Goal: Task Accomplishment & Management: Manage account settings

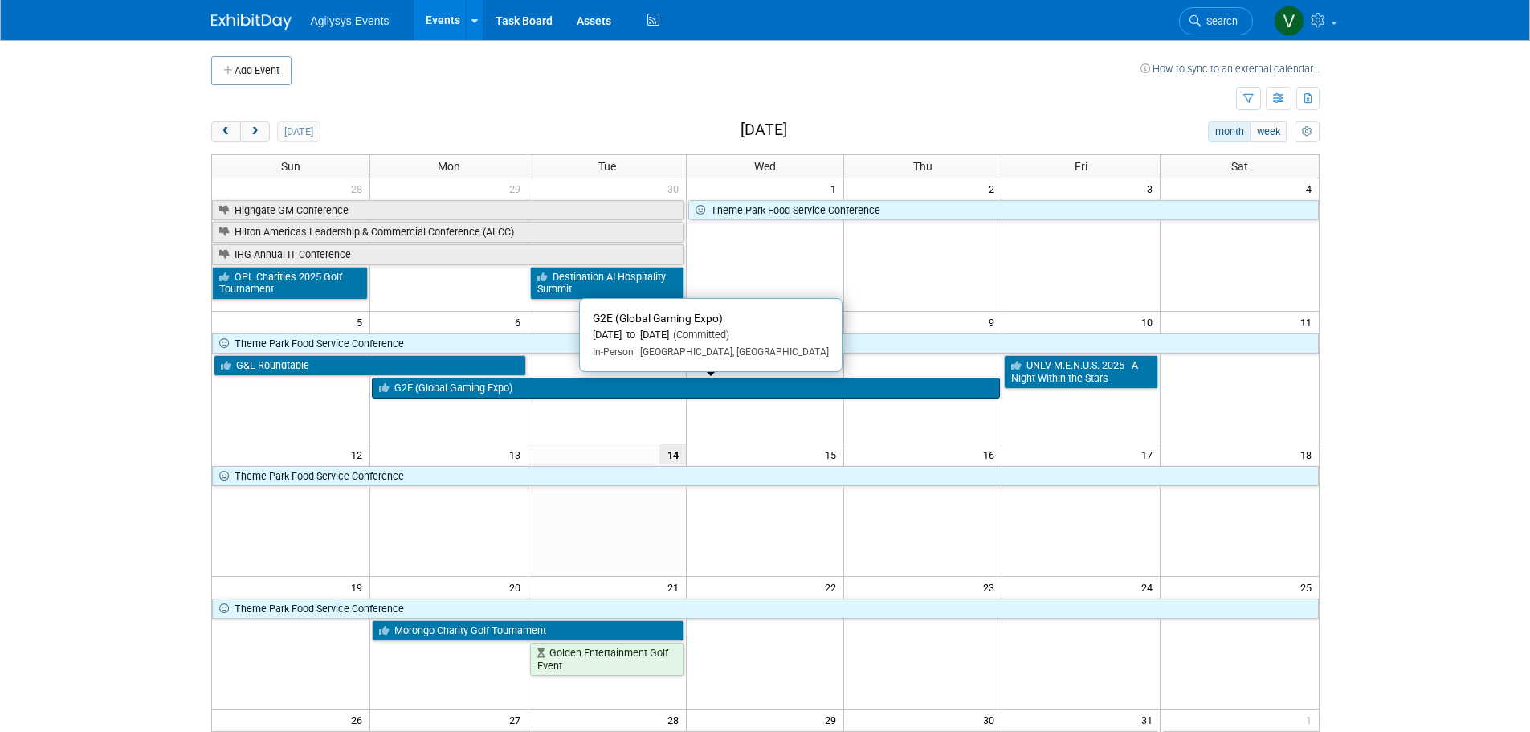
click at [477, 394] on link "G2E (Global Gaming Expo)" at bounding box center [686, 387] width 628 height 21
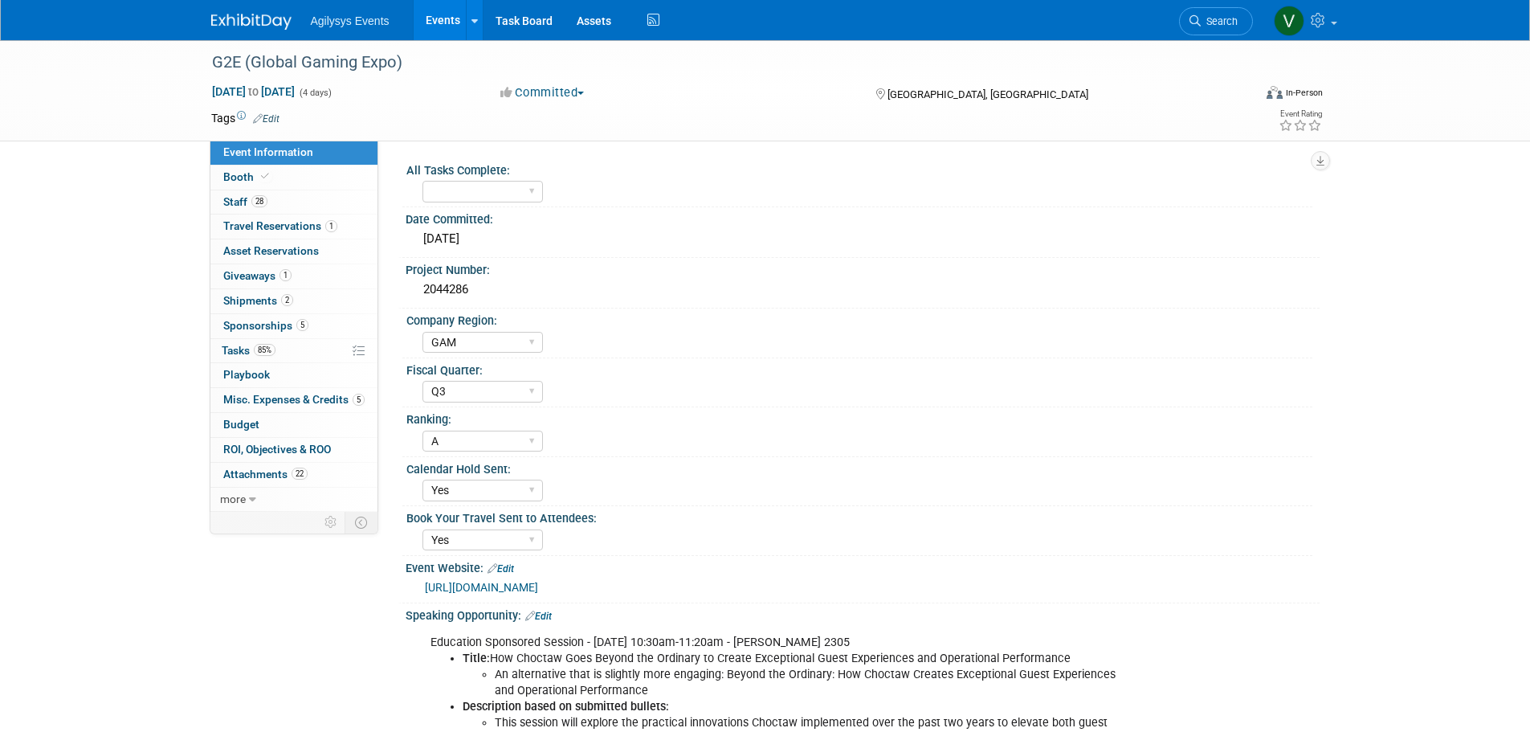
select select "GAM"
select select "Q3"
select select "A"
select select "Yes"
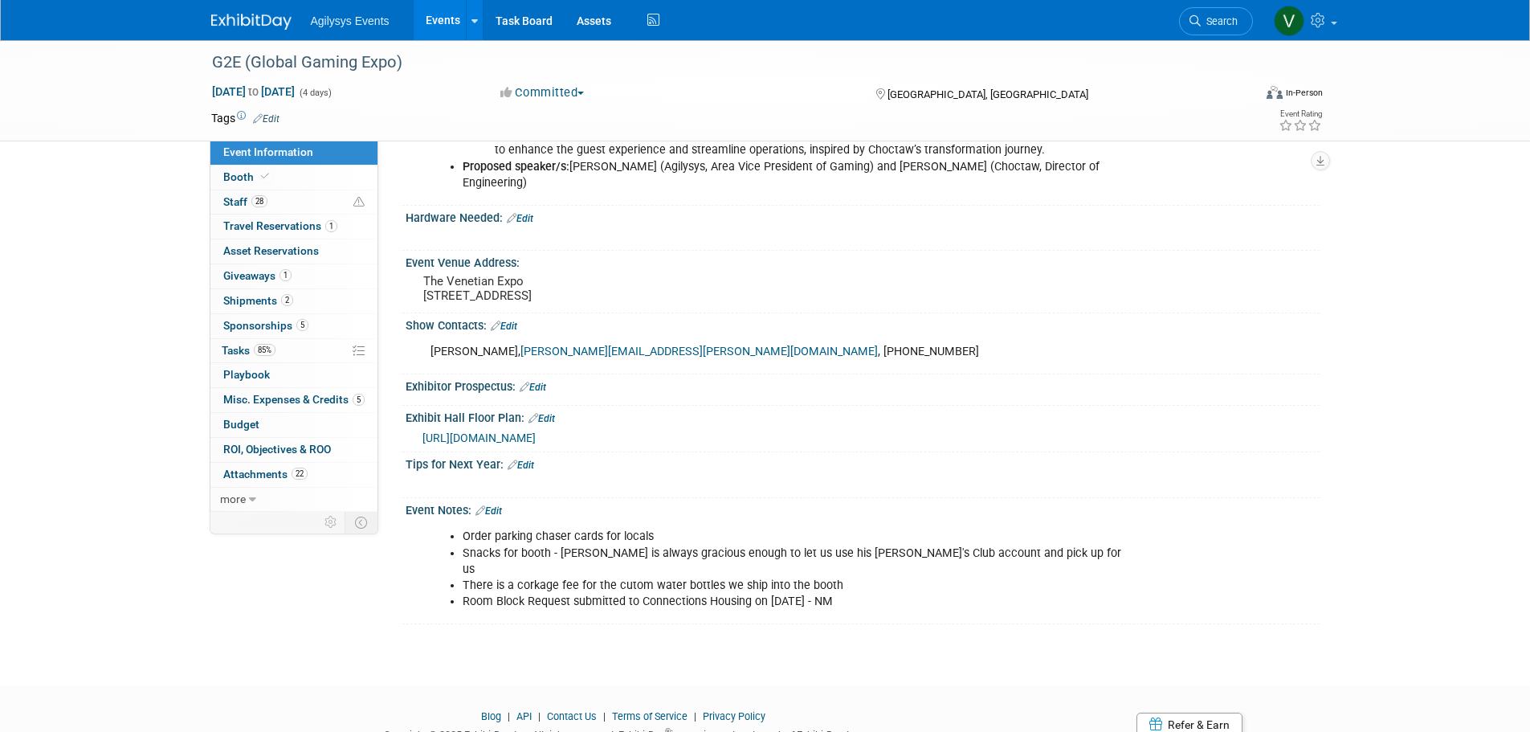
scroll to position [642, 0]
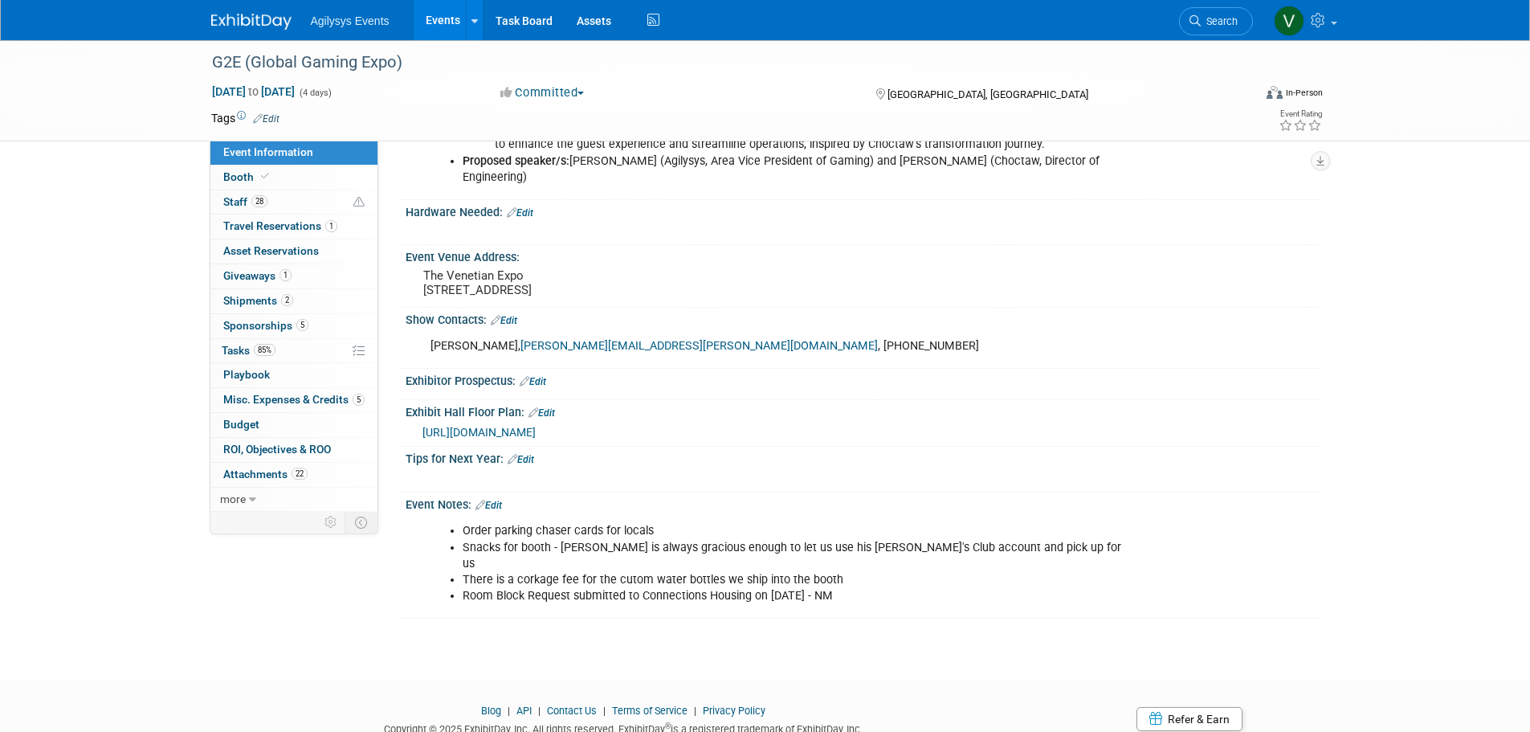
click at [520, 459] on link "Edit" at bounding box center [520, 459] width 26 height 11
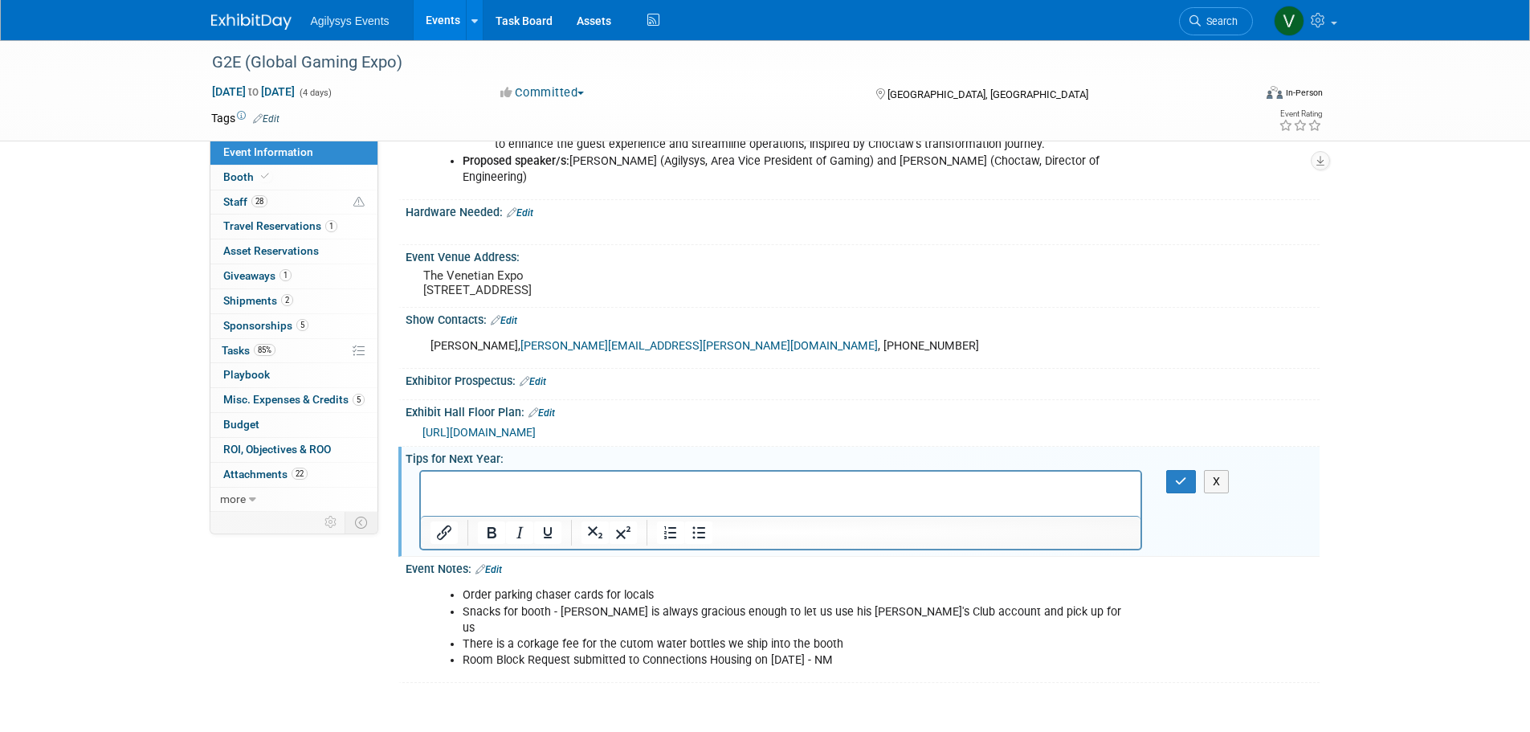
scroll to position [0, 0]
drag, startPoint x: 860, startPoint y: 487, endPoint x: 527, endPoint y: 491, distance: 333.3
click at [527, 491] on p "No Treasure Island stay for Agilysys employees going forward please." at bounding box center [781, 485] width 702 height 16
click at [556, 493] on html "No Treasure Island" at bounding box center [780, 482] width 720 height 22
drag, startPoint x: 568, startPoint y: 483, endPoint x: 415, endPoint y: 483, distance: 152.6
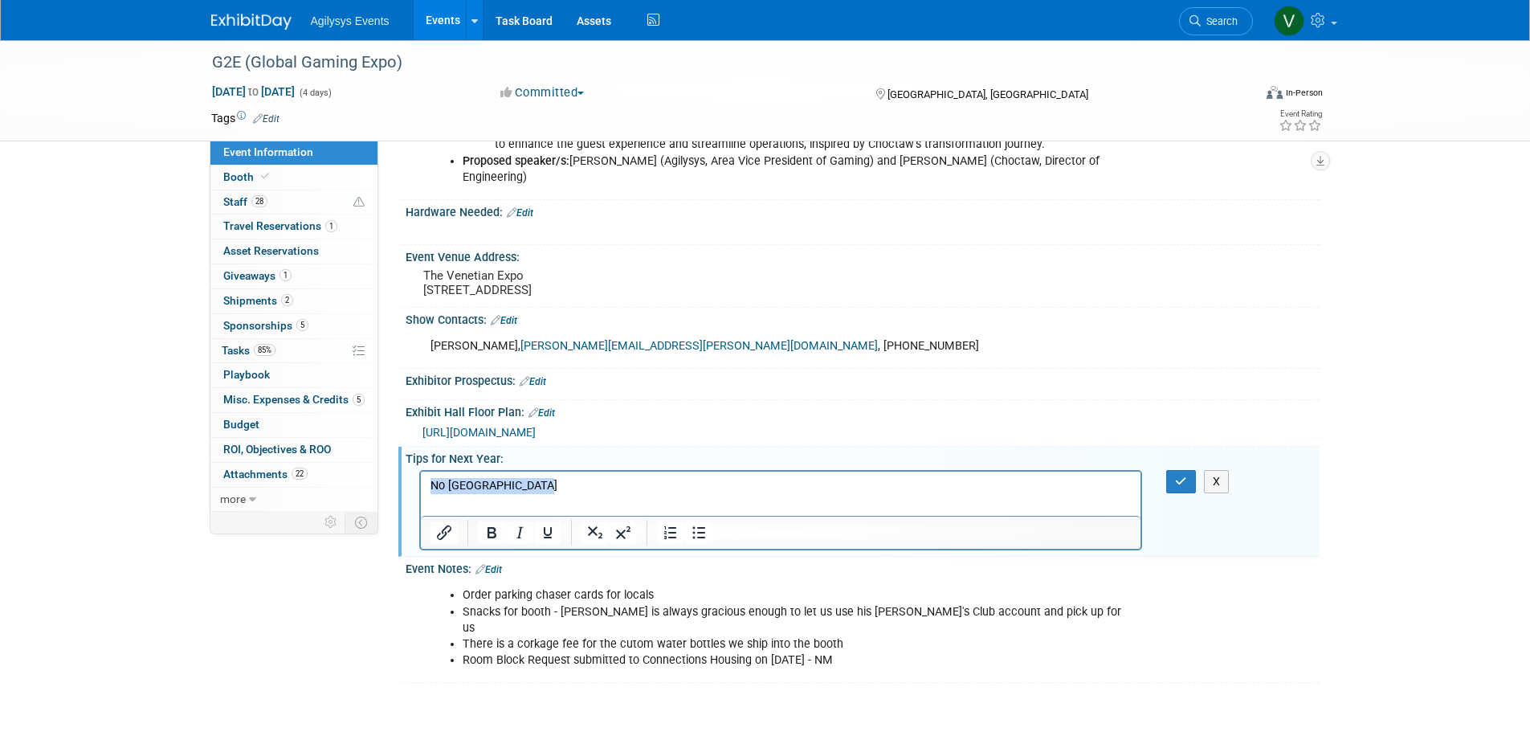
click at [420, 483] on html "No Treasure Island" at bounding box center [780, 482] width 720 height 22
click at [703, 485] on p "No staying at Treasure Island going forward." at bounding box center [781, 485] width 702 height 16
click at [1188, 480] on button "button" at bounding box center [1181, 481] width 30 height 23
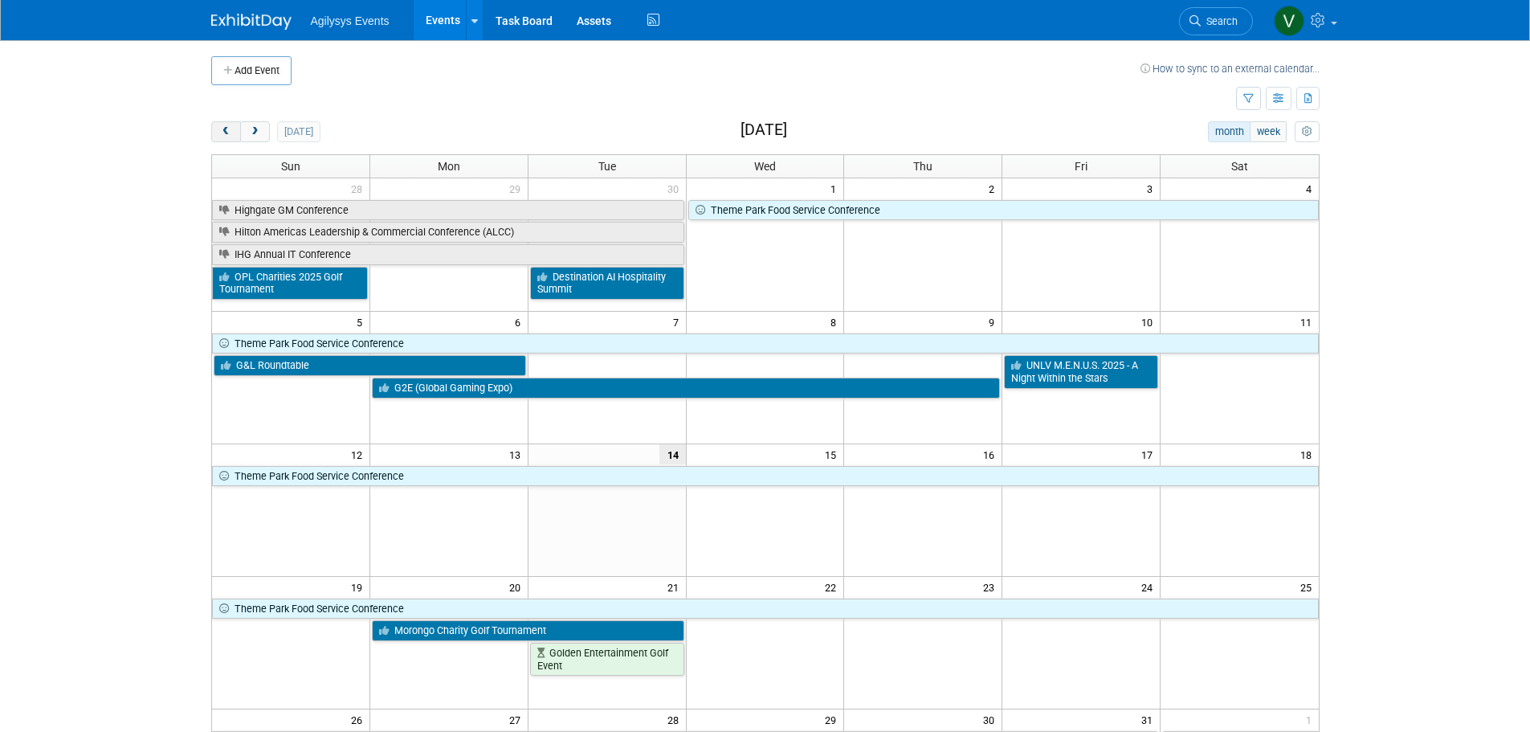
click at [230, 133] on span "prev" at bounding box center [226, 132] width 12 height 10
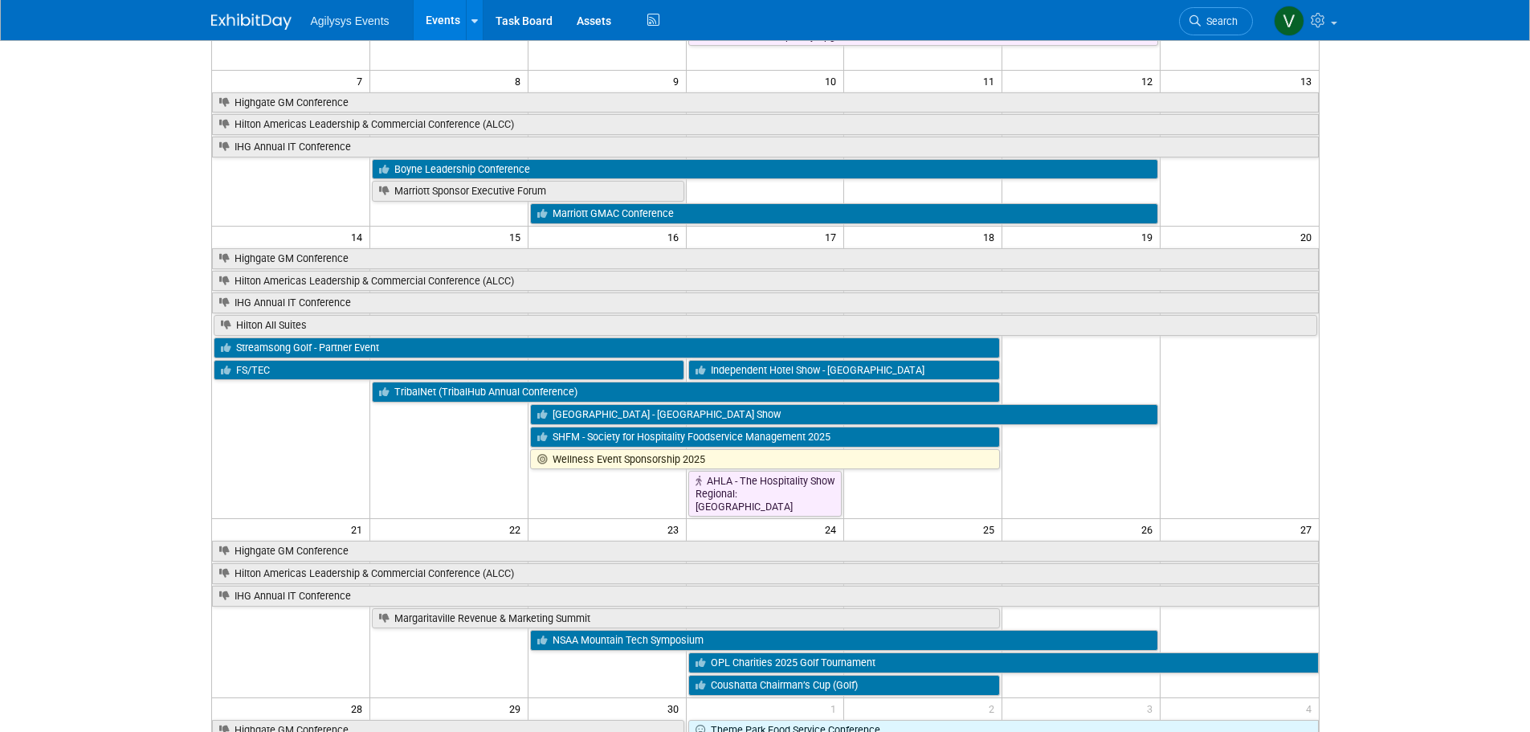
scroll to position [321, 0]
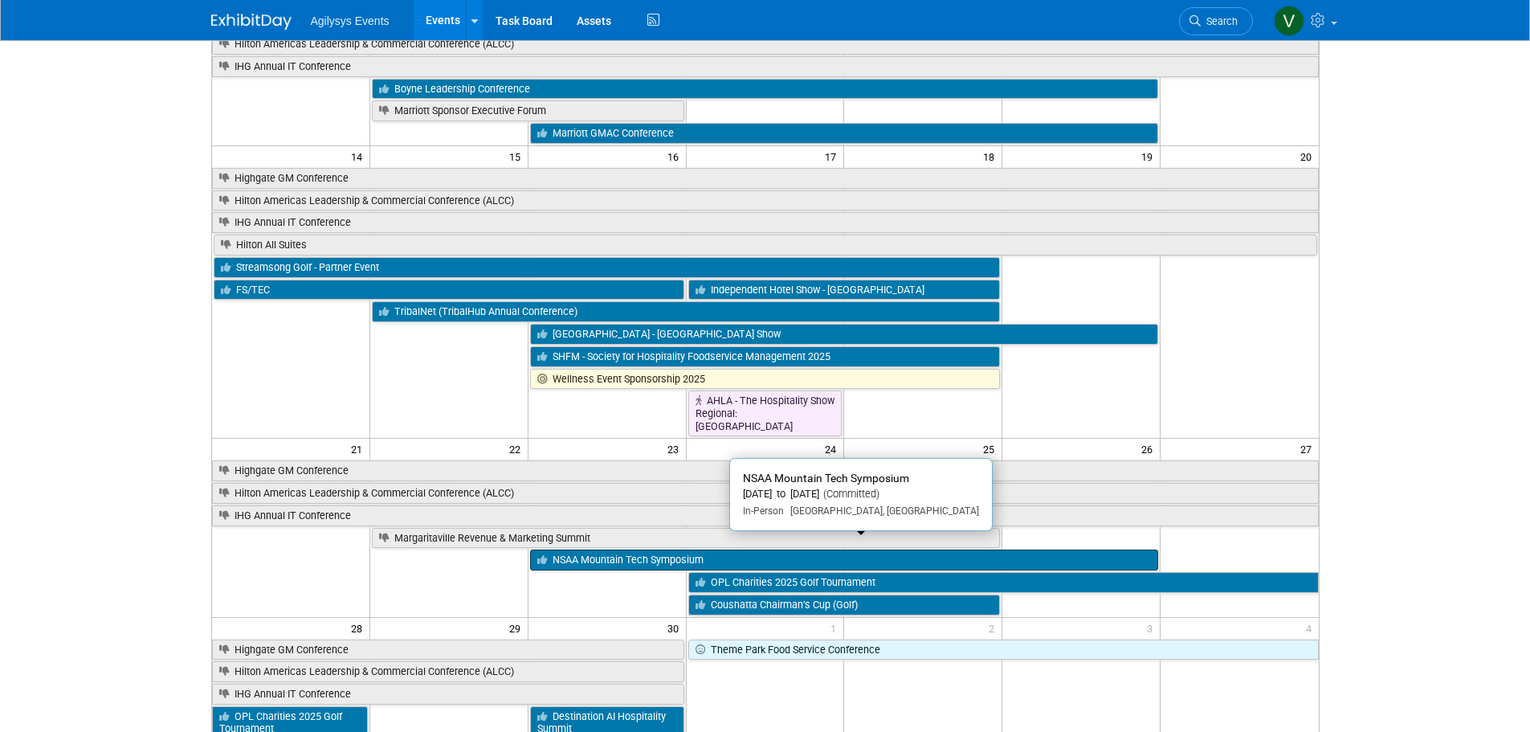
click at [626, 442] on link "NSAA Mountain Tech Symposium" at bounding box center [844, 559] width 628 height 21
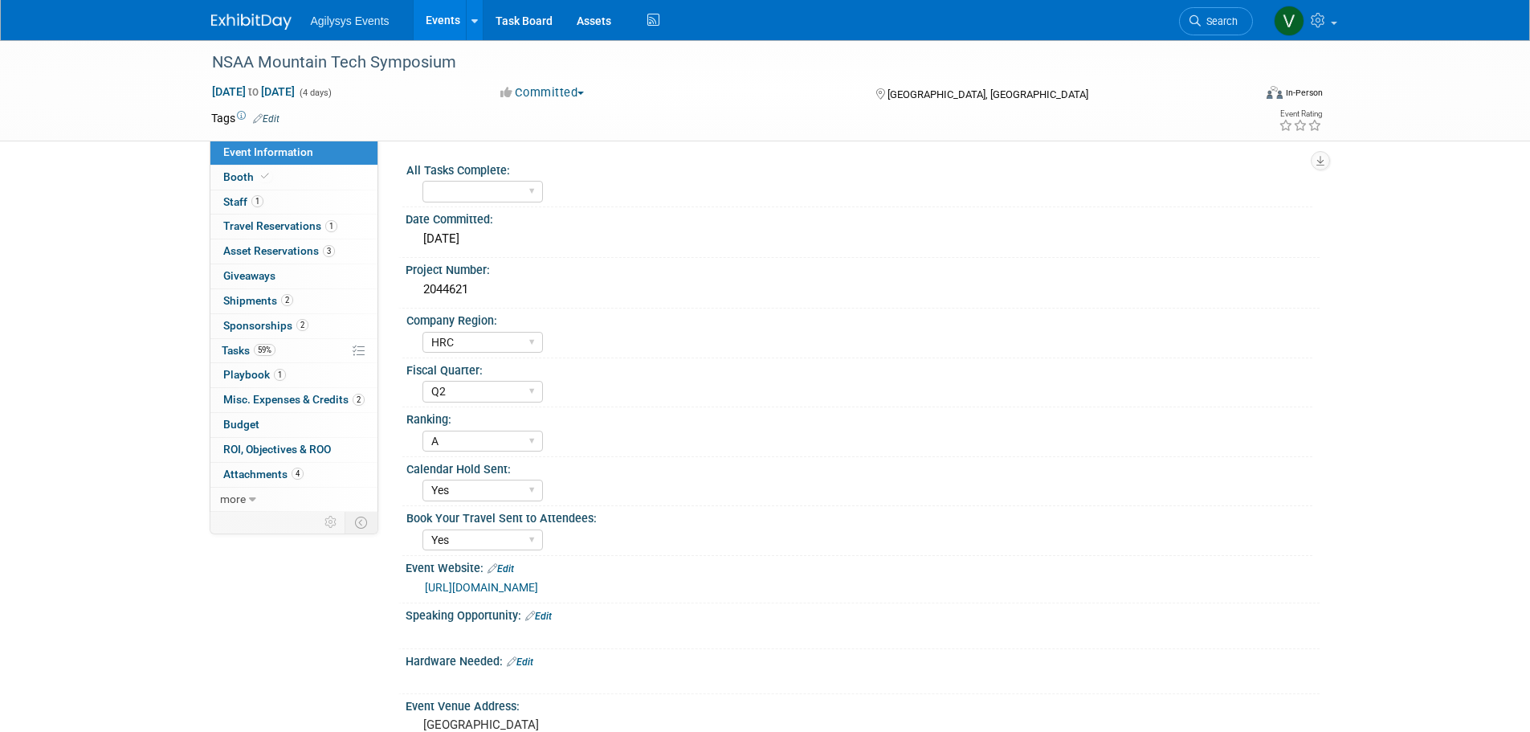
select select "HRC"
select select "Q2"
select select "A"
select select "Yes"
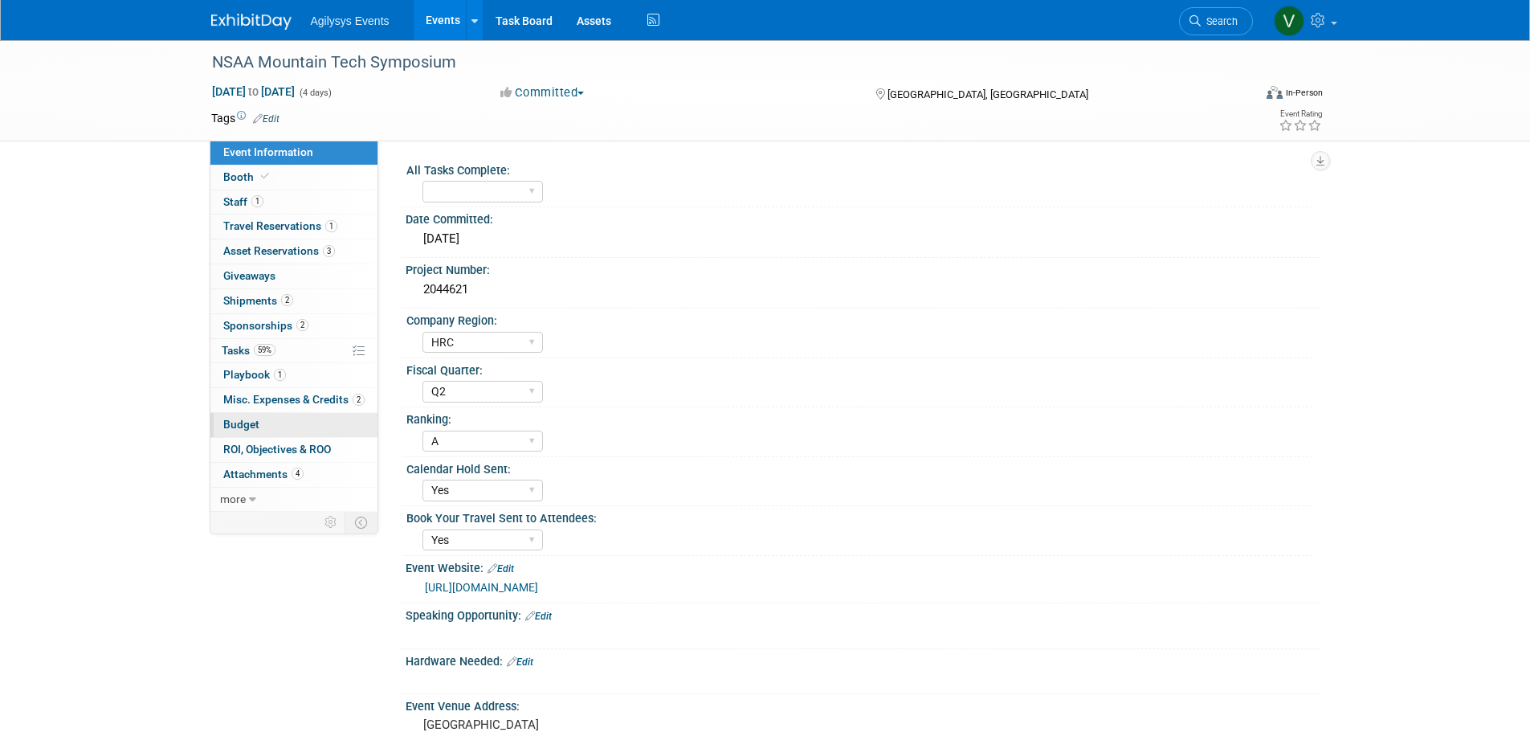
click at [259, 428] on link "Budget" at bounding box center [293, 425] width 167 height 24
